Goal: Find specific fact: Find specific page/section

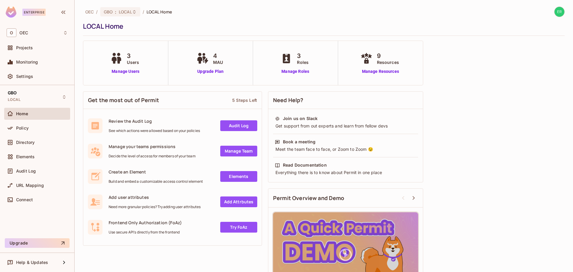
click at [505, 98] on div "Get the most out of Permit 5 Steps Left Review the Audit Log See which actions …" at bounding box center [324, 197] width 482 height 219
click at [38, 143] on div "Directory" at bounding box center [42, 142] width 52 height 5
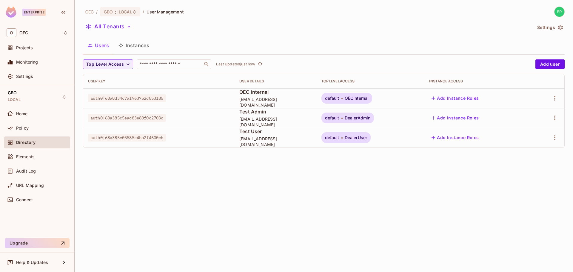
click at [146, 98] on span "auth0|68a8d34c7af963752d053f85" at bounding box center [127, 98] width 78 height 8
copy span "auth0|68a8d34c7af963752d053f85"
click at [239, 122] on span "[EMAIL_ADDRESS][DOMAIN_NAME]" at bounding box center [275, 121] width 72 height 11
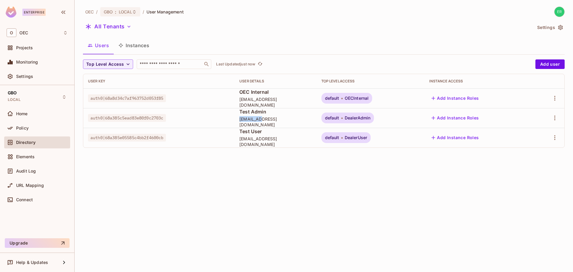
click at [239, 122] on span "[EMAIL_ADDRESS][DOMAIN_NAME]" at bounding box center [275, 121] width 72 height 11
copy span "[EMAIL_ADDRESS][DOMAIN_NAME]"
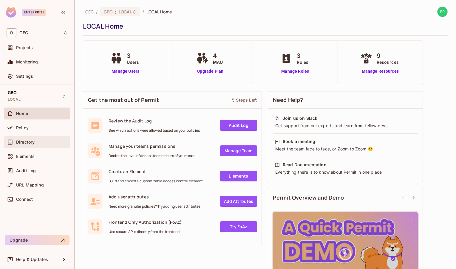
click at [46, 147] on div "Directory" at bounding box center [37, 142] width 66 height 12
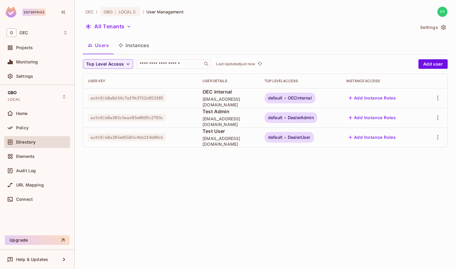
click at [156, 99] on span "auth0|68a8d34c7af963752d053f85" at bounding box center [127, 98] width 78 height 8
copy span "auth0|68a8d34c7af963752d053f85"
click at [284, 193] on div "OEC / GBO : LOCAL / User Management All Tenants Settings Users Instances Top Le…" at bounding box center [266, 134] width 382 height 269
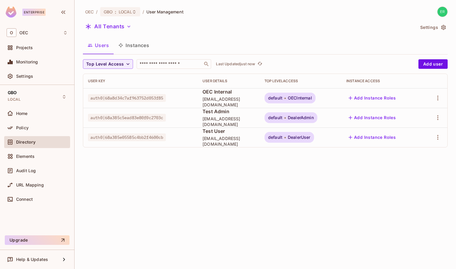
click at [150, 118] on span "auth0|68a385c5ead83e80f0c2703c" at bounding box center [127, 118] width 78 height 8
copy span "auth0|68a385c5ead83e80f0c2703c"
